Goal: Task Accomplishment & Management: Manage account settings

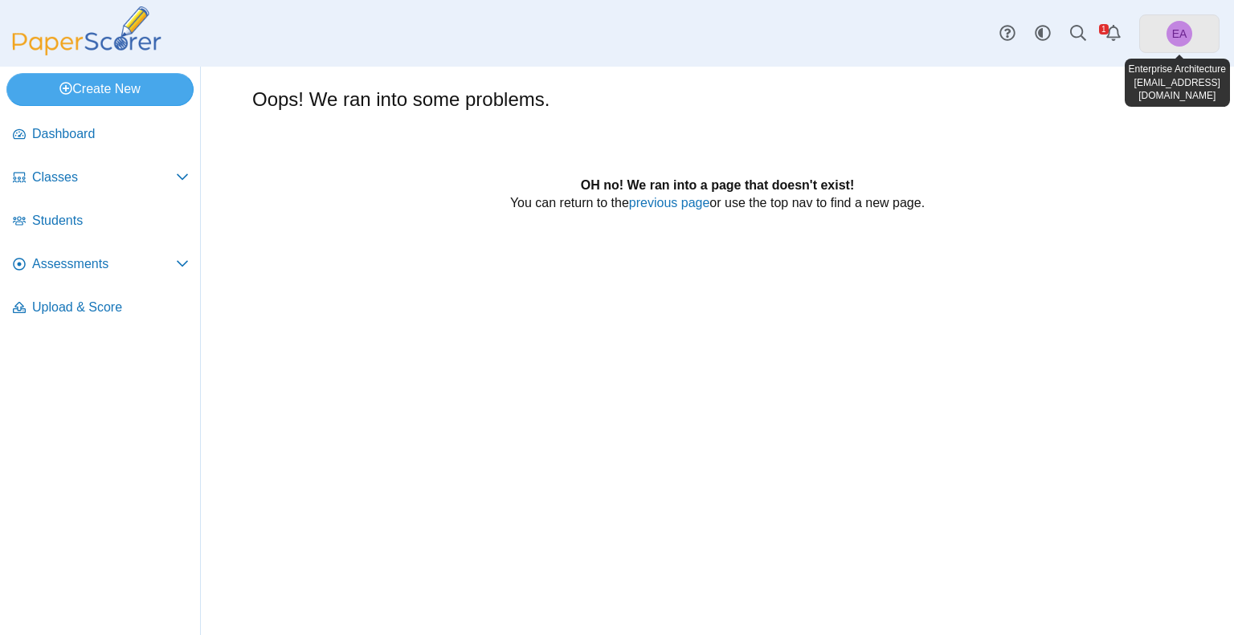
click at [1157, 34] on link "EA" at bounding box center [1179, 33] width 80 height 39
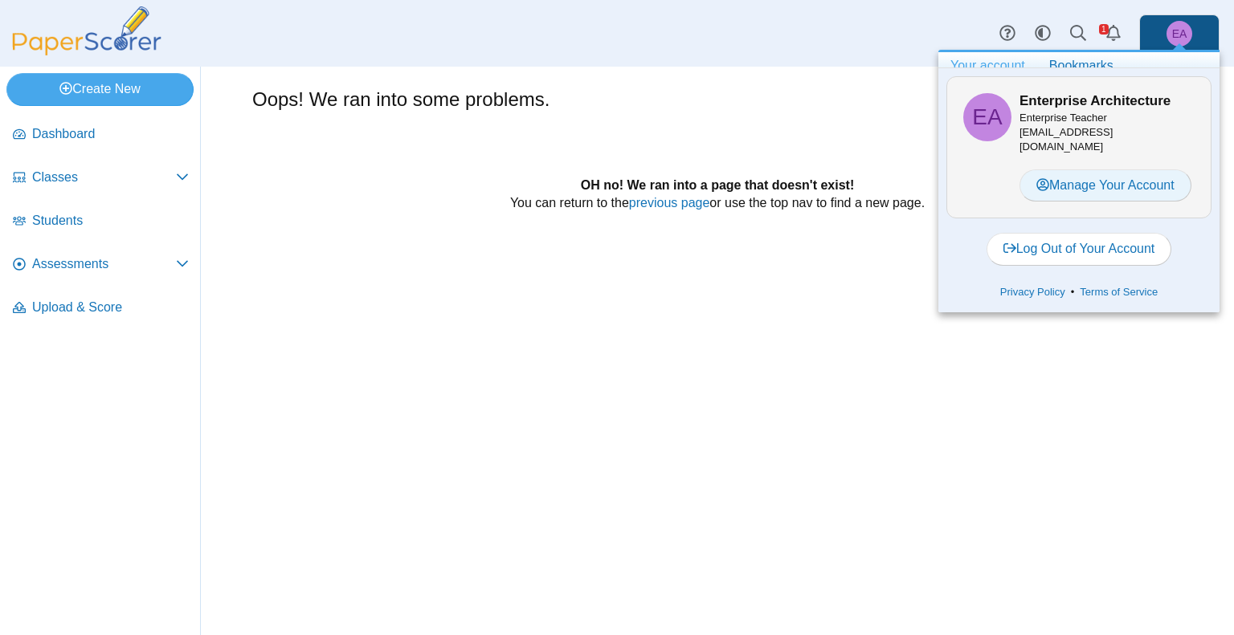
click at [1114, 176] on link "Manage Your Account" at bounding box center [1105, 185] width 172 height 32
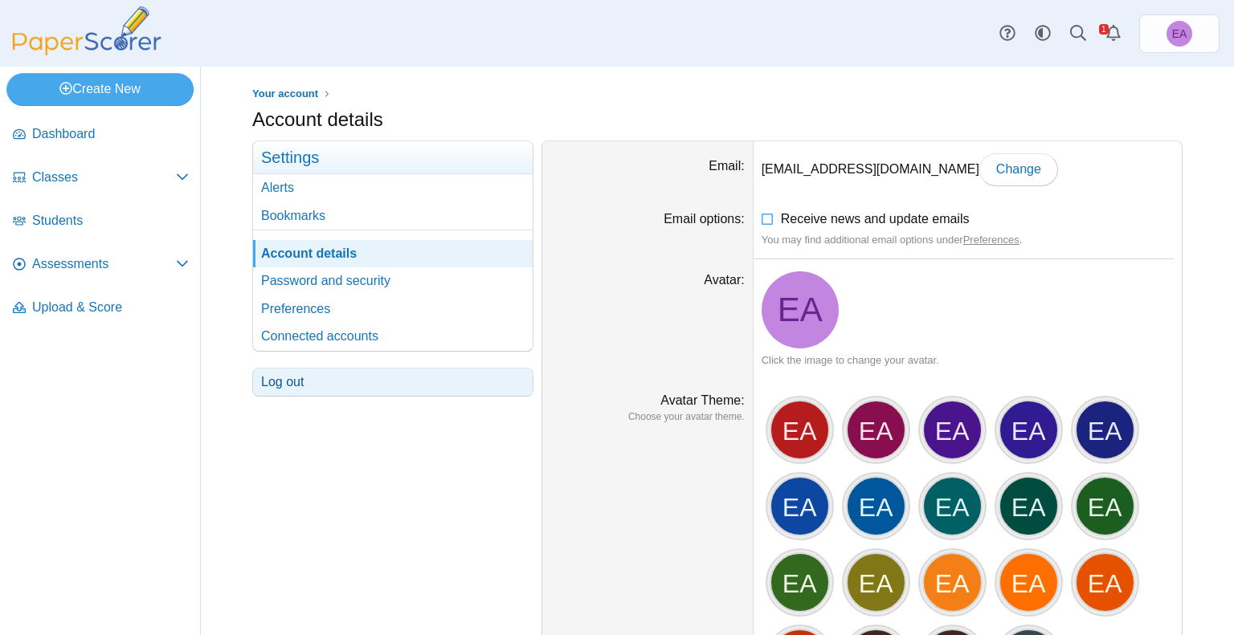
click at [271, 375] on link "Log out" at bounding box center [393, 382] width 280 height 27
